Goal: Communication & Community: Answer question/provide support

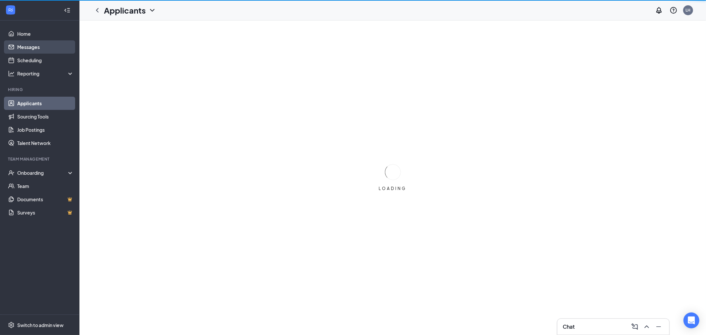
click at [34, 46] on link "Messages" at bounding box center [45, 46] width 57 height 13
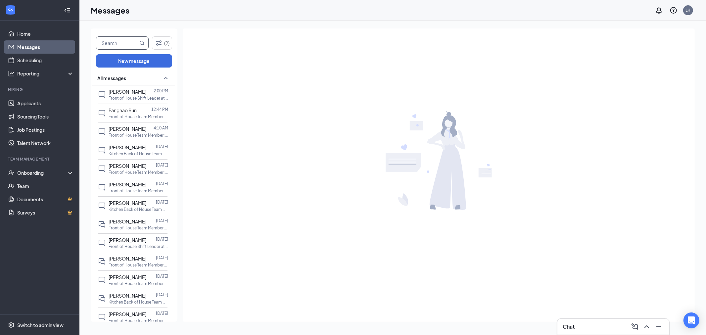
click at [105, 45] on input "text" at bounding box center [117, 43] width 42 height 13
type input "alyssa"
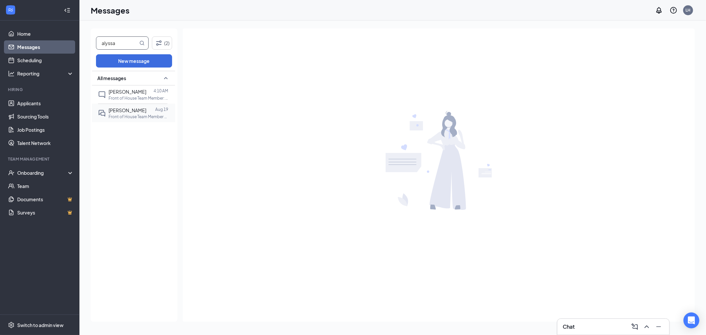
click at [117, 112] on span "[PERSON_NAME]" at bounding box center [128, 110] width 38 height 6
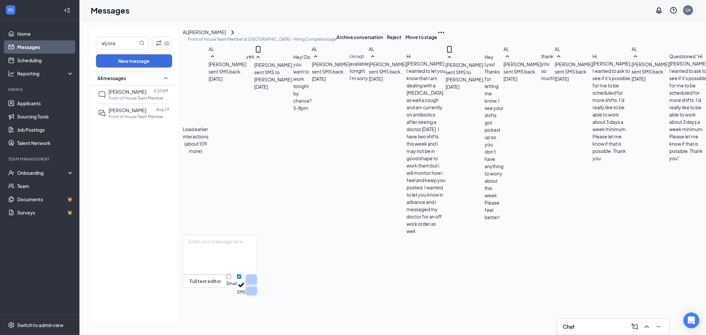
scroll to position [220, 0]
click at [257, 274] on textarea at bounding box center [220, 255] width 74 height 40
click at [257, 273] on textarea "Hey! We just had a call out, would you want to come in tonight? The earliest yo…" at bounding box center [220, 255] width 74 height 40
type textarea "Hey! We just had a call out, would you want to come in tonight? The earliest yo…"
click at [257, 296] on button "Send" at bounding box center [252, 284] width 12 height 21
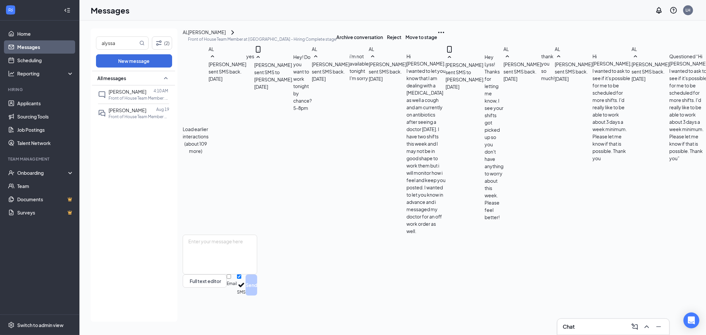
scroll to position [256, 0]
click at [115, 48] on input "alyssa" at bounding box center [117, 43] width 42 height 13
click at [116, 47] on input "alyssa" at bounding box center [117, 43] width 42 height 13
type input "a"
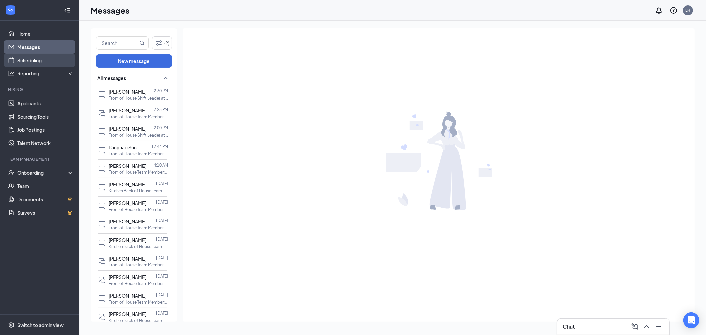
click at [41, 61] on link "Scheduling" at bounding box center [45, 60] width 57 height 13
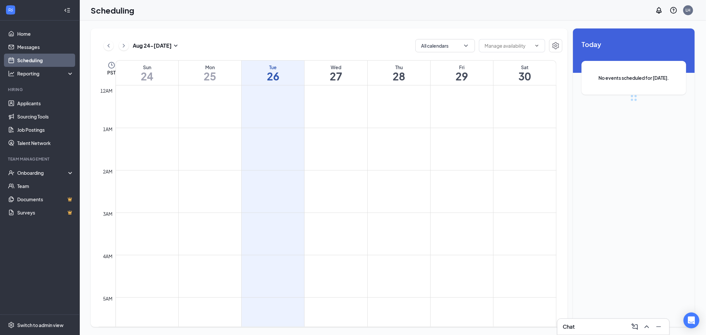
scroll to position [325, 0]
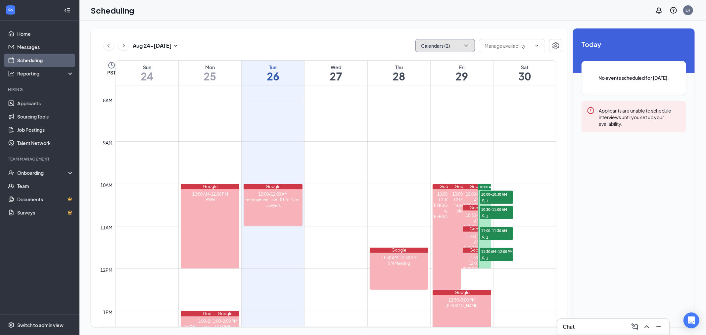
click at [463, 44] on icon "ChevronDown" at bounding box center [466, 45] width 7 height 7
click at [456, 88] on input "My Google Calendar" at bounding box center [448, 89] width 54 height 7
checkbox input "false"
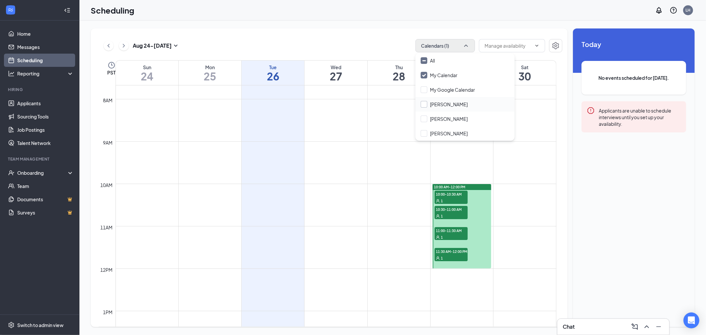
click at [449, 103] on input "Brett Jugo" at bounding box center [444, 104] width 47 height 7
checkbox input "true"
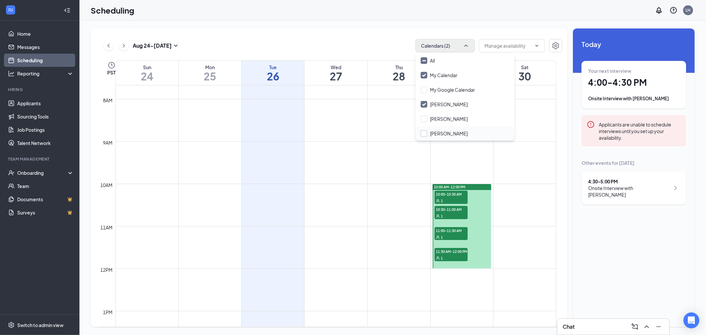
click at [446, 134] on input "Freddy Ruano" at bounding box center [444, 133] width 47 height 7
checkbox input "true"
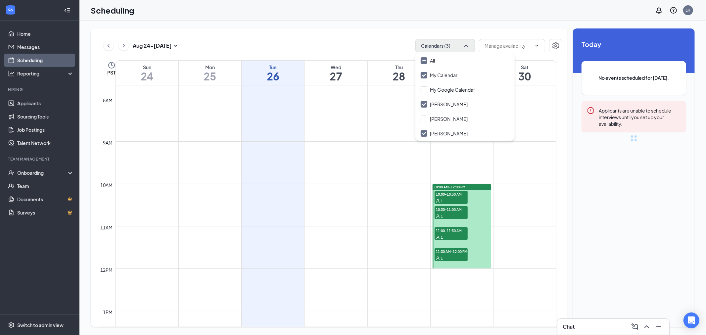
click at [401, 28] on div "Aug 24 - Aug 30 Calendars (3) PST Sun 24 Mon 25 Tue 26 Wed 27 Thu 28 Fri 29 Sat…" at bounding box center [392, 178] width 627 height 314
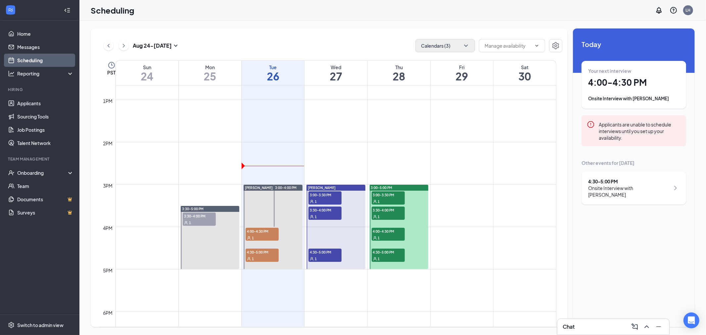
scroll to position [546, 0]
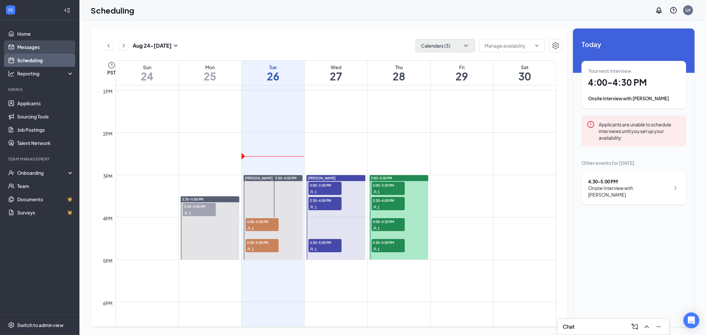
click at [42, 48] on link "Messages" at bounding box center [45, 46] width 57 height 13
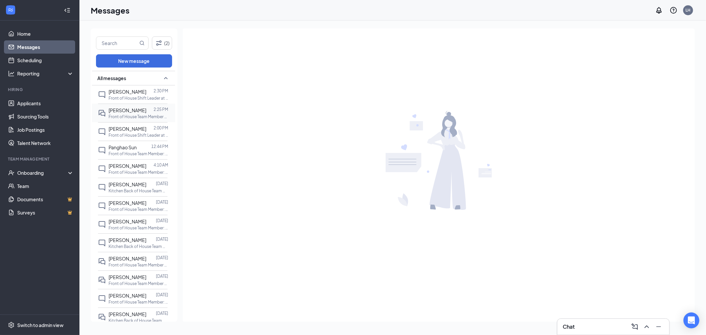
click at [125, 114] on p "Front of House Team Member at [GEOGRAPHIC_DATA]" at bounding box center [139, 117] width 60 height 6
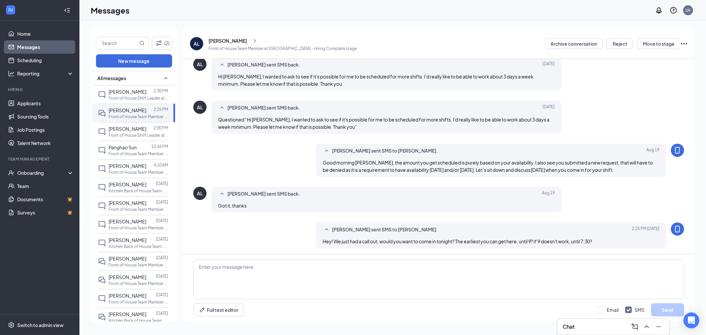
scroll to position [220, 0]
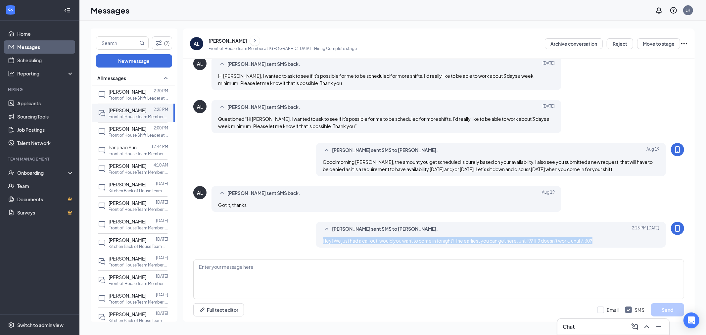
drag, startPoint x: 600, startPoint y: 238, endPoint x: 320, endPoint y: 239, distance: 279.4
click at [320, 239] on div "Laura Hartzheim sent SMS to Alyssa Luna. Today 2:25 PM Hey! We just had a call …" at bounding box center [491, 235] width 350 height 26
copy span "Hey! We just had a call out, would you want to come in tonight? The earliest yo…"
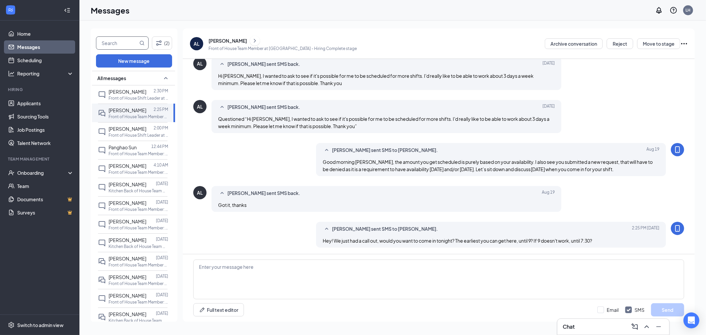
click at [129, 42] on input "text" at bounding box center [117, 43] width 42 height 13
type input "tanya"
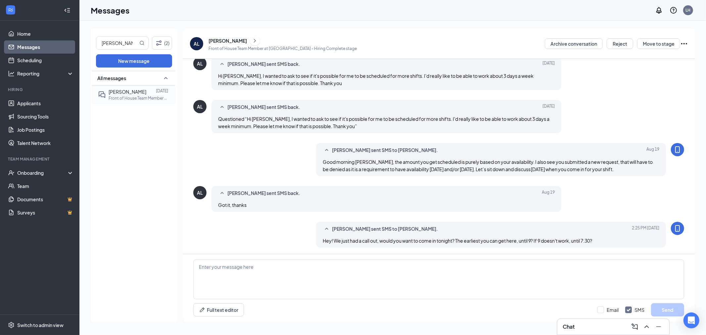
click at [130, 91] on span "[PERSON_NAME]" at bounding box center [128, 92] width 38 height 6
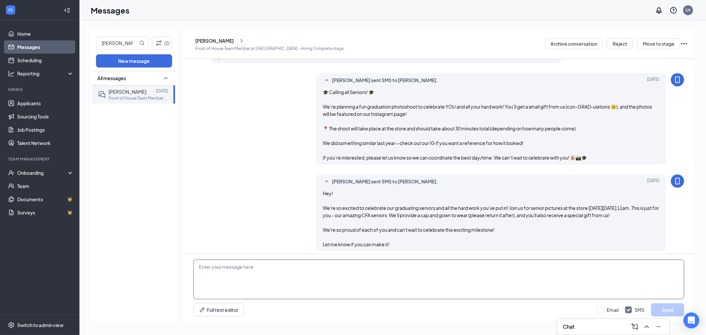
scroll to position [300, 0]
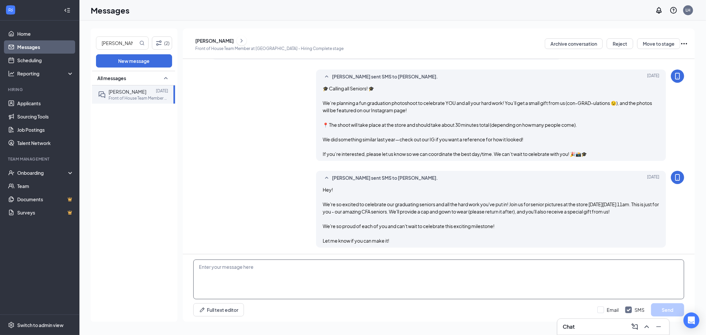
click at [289, 275] on textarea at bounding box center [438, 280] width 491 height 40
paste textarea "Hey! We just had a call out, would you want to come in tonight? The earliest yo…"
type textarea "Hey! We just had a call out, would you want to come in tonight? The earliest yo…"
click at [661, 306] on button "Send" at bounding box center [667, 309] width 33 height 13
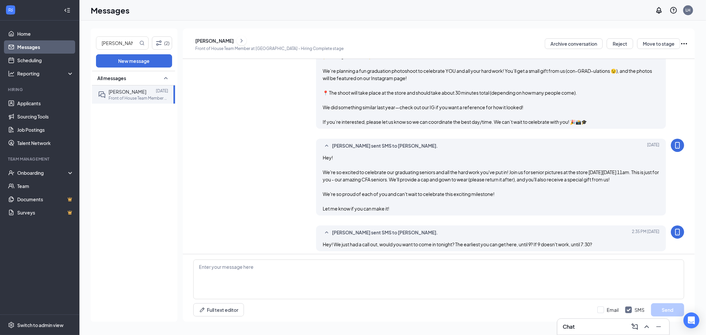
scroll to position [336, 0]
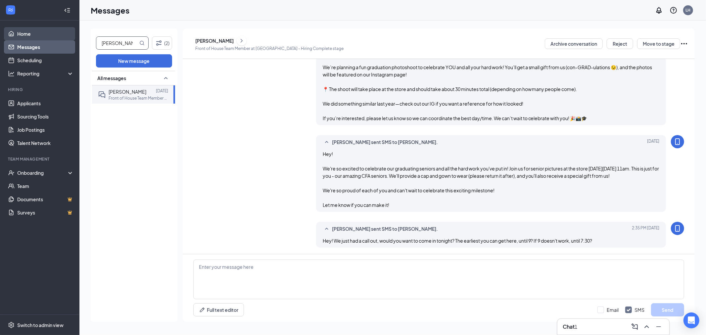
drag, startPoint x: 117, startPoint y: 39, endPoint x: 51, endPoint y: 39, distance: 65.9
click at [62, 39] on div "Home Messages Scheduling Reporting Hiring Applicants Sourcing Tools Job Posting…" at bounding box center [353, 167] width 706 height 335
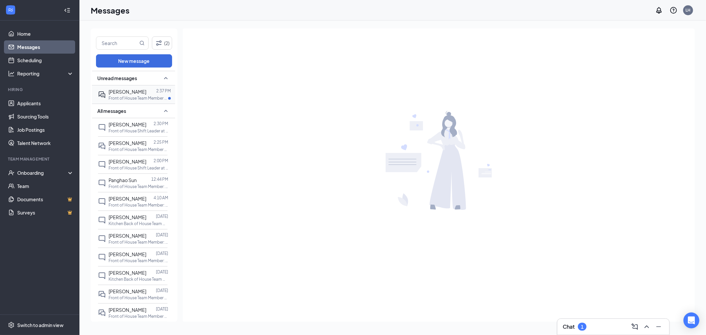
click at [129, 95] on div "[PERSON_NAME]" at bounding box center [128, 91] width 38 height 7
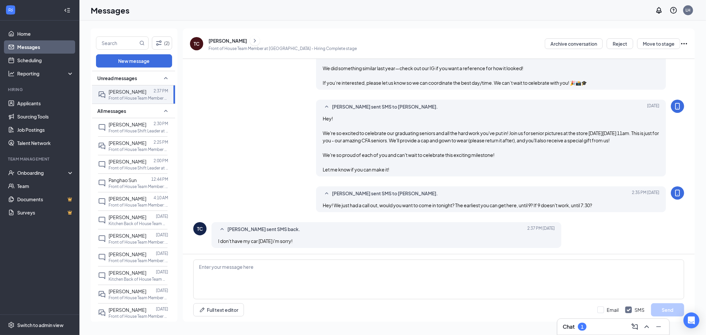
scroll to position [300, 0]
click at [325, 277] on textarea at bounding box center [438, 280] width 491 height 40
type textarea "Okay, no worries! Thanks for getting back to me"
click at [669, 310] on button "Send" at bounding box center [667, 309] width 33 height 13
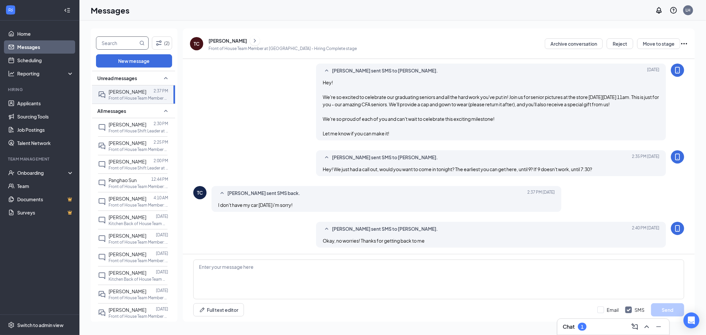
click at [120, 47] on input "text" at bounding box center [117, 43] width 42 height 13
type input "darren"
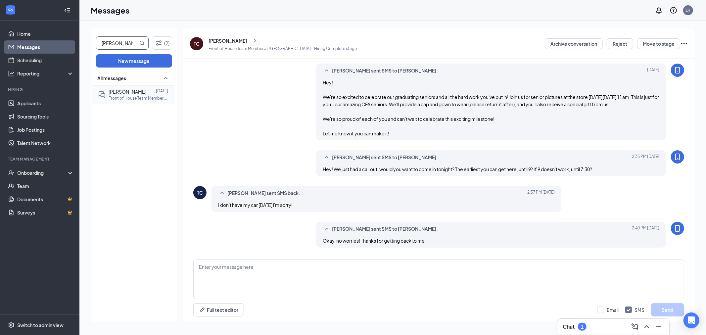
click at [121, 91] on span "[PERSON_NAME]" at bounding box center [128, 92] width 38 height 6
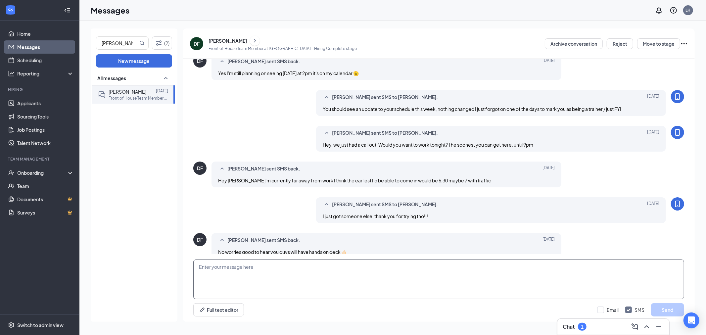
scroll to position [167, 0]
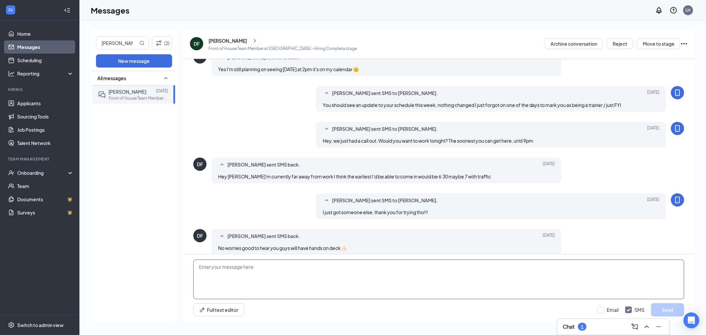
click at [333, 279] on textarea at bounding box center [438, 280] width 491 height 40
type textarea "Hey! Wanna come in early [DATE]? Sooner the better"
click at [674, 308] on button "Send" at bounding box center [667, 309] width 33 height 13
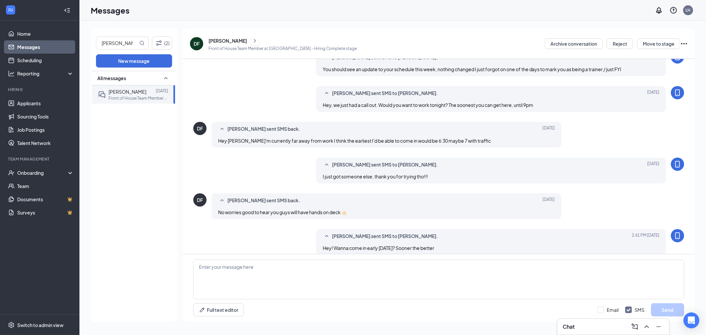
drag, startPoint x: 115, startPoint y: 48, endPoint x: 52, endPoint y: 51, distance: 62.7
click at [73, 51] on div "Home Messages Scheduling Reporting Hiring Applicants Sourcing Tools Job Posting…" at bounding box center [353, 167] width 706 height 335
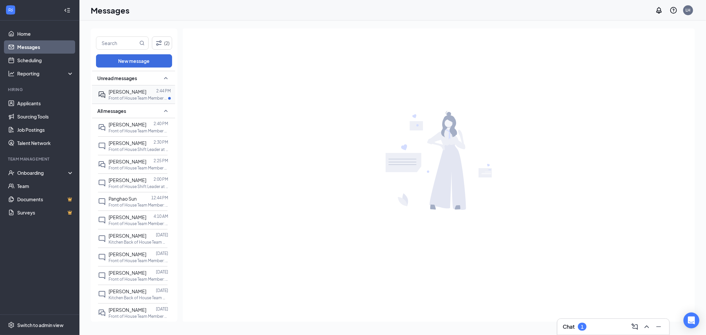
click at [126, 95] on div "[PERSON_NAME]" at bounding box center [128, 91] width 38 height 7
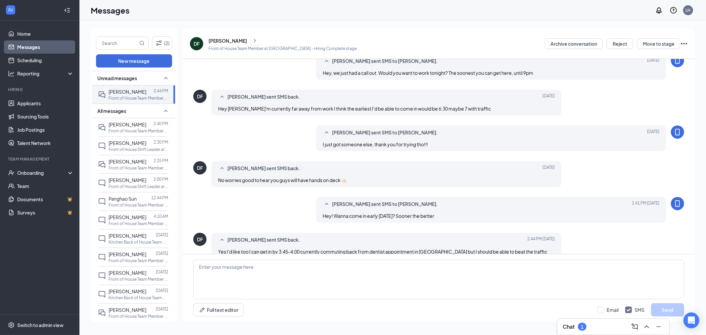
scroll to position [183, 0]
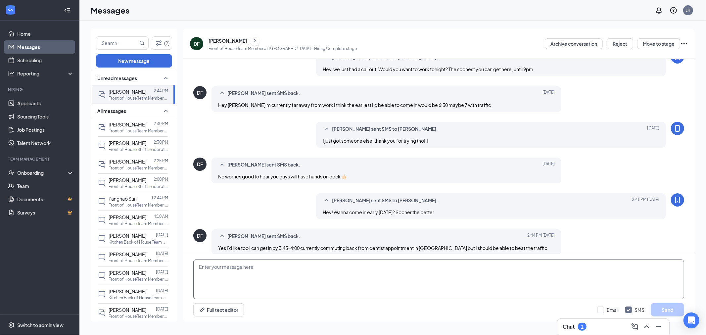
click at [356, 282] on textarea at bounding box center [438, 280] width 491 height 40
type textarea "Okay! Thanks! As soon as you get here, we can clock you in."
click at [673, 310] on button "Send" at bounding box center [667, 309] width 33 height 13
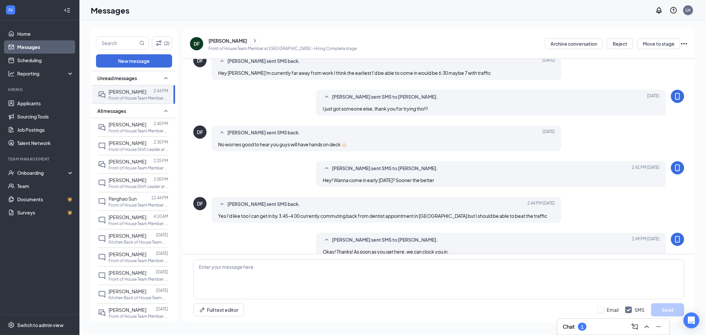
scroll to position [219, 0]
